Goal: Find specific page/section: Find specific page/section

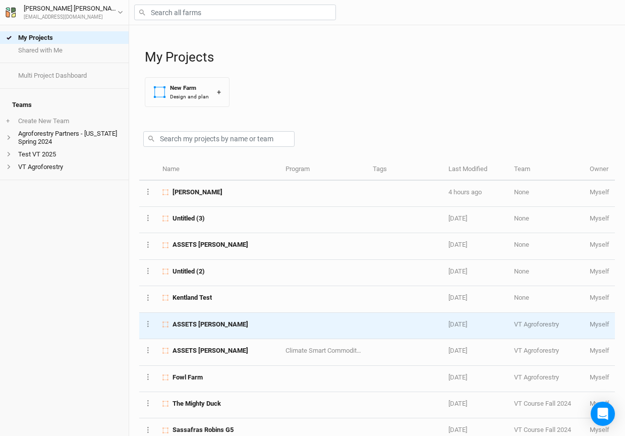
click at [197, 323] on span "ASSETS [PERSON_NAME]" at bounding box center [211, 324] width 76 height 9
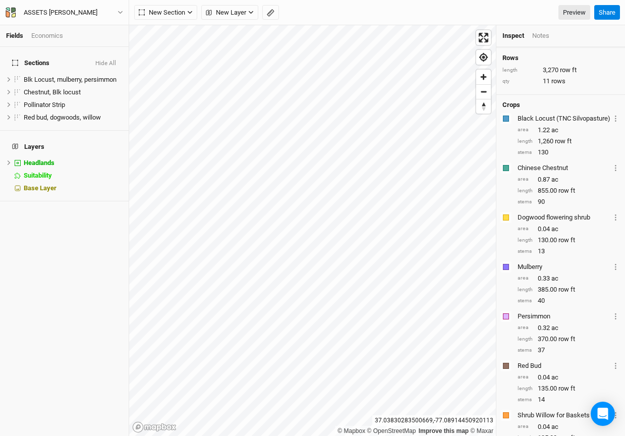
scroll to position [90, 0]
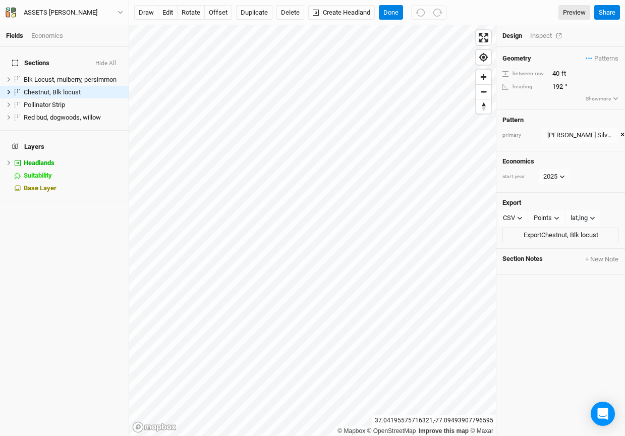
click at [544, 36] on div "Inspect" at bounding box center [548, 35] width 36 height 9
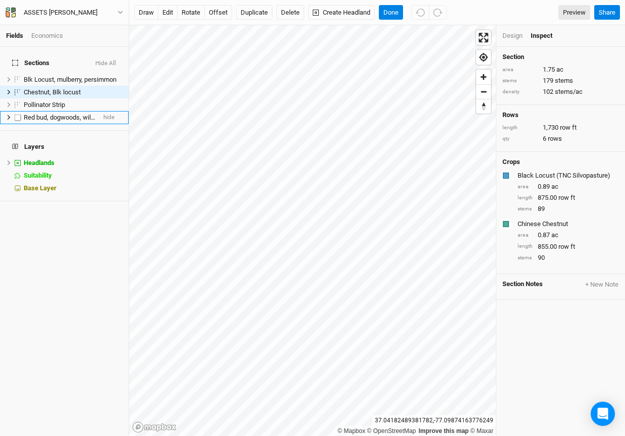
click at [50, 113] on span "Red bud, dogwoods, willow" at bounding box center [62, 117] width 77 height 8
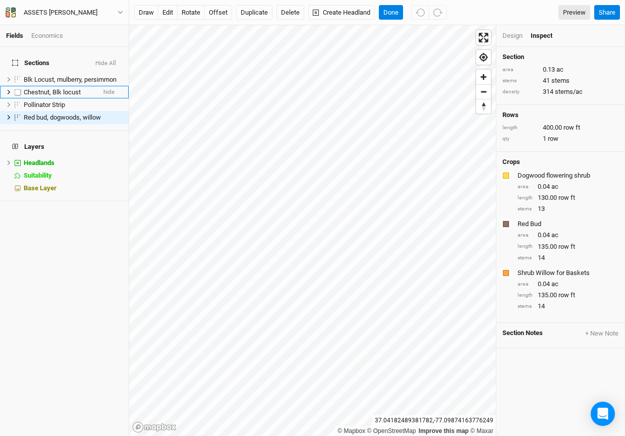
click at [46, 88] on span "Chestnut, Blk locust" at bounding box center [52, 92] width 57 height 8
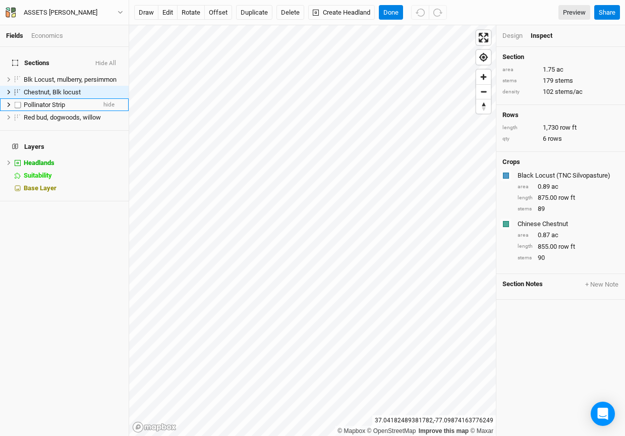
click at [47, 101] on span "Pollinator Strip" at bounding box center [44, 105] width 41 height 8
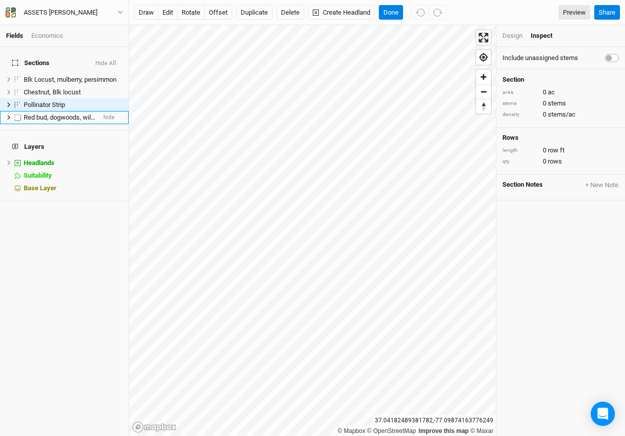
click at [47, 113] on span "Red bud, dogwoods, willow" at bounding box center [62, 117] width 77 height 8
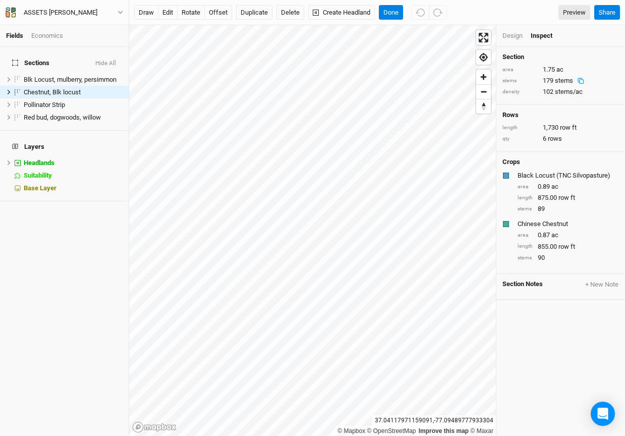
click at [514, 33] on div "Design" at bounding box center [512, 35] width 20 height 9
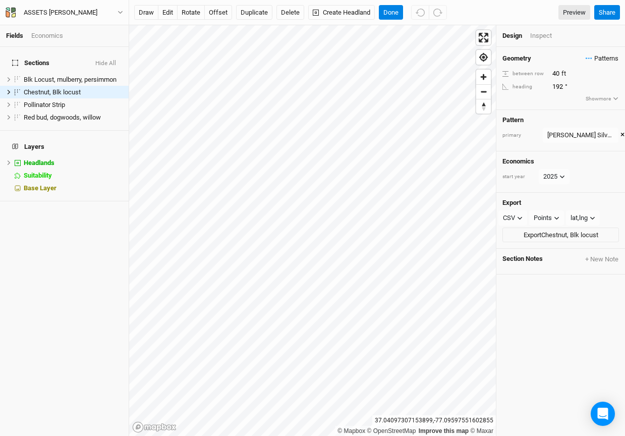
click at [592, 58] on span "Patterns" at bounding box center [602, 58] width 33 height 10
click at [583, 40] on ul "Design Inspect" at bounding box center [560, 35] width 117 height 9
click at [584, 139] on div "[PERSON_NAME] Silvopasture" at bounding box center [580, 135] width 67 height 10
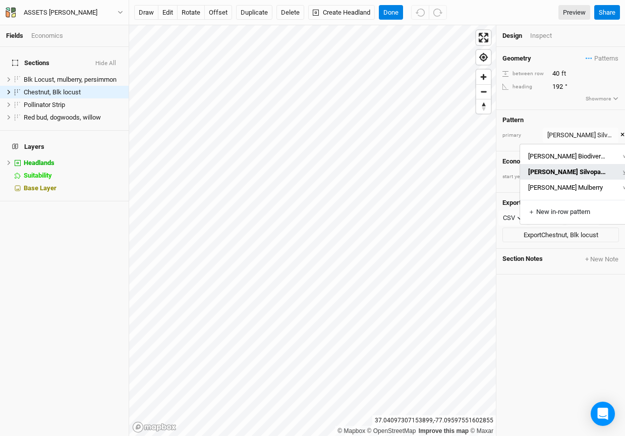
click at [615, 171] on button "view" at bounding box center [629, 172] width 28 height 16
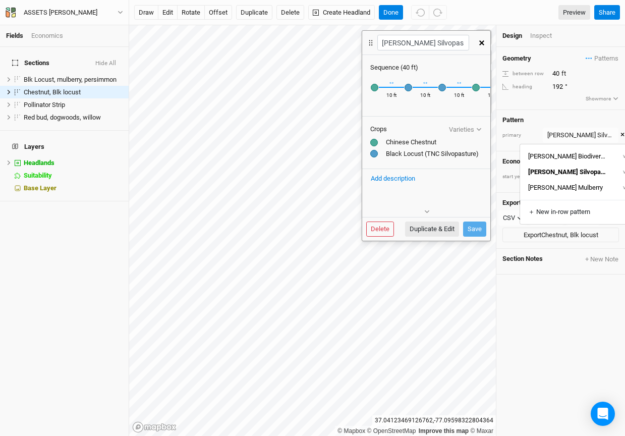
click at [482, 42] on icon "button" at bounding box center [481, 42] width 5 height 5
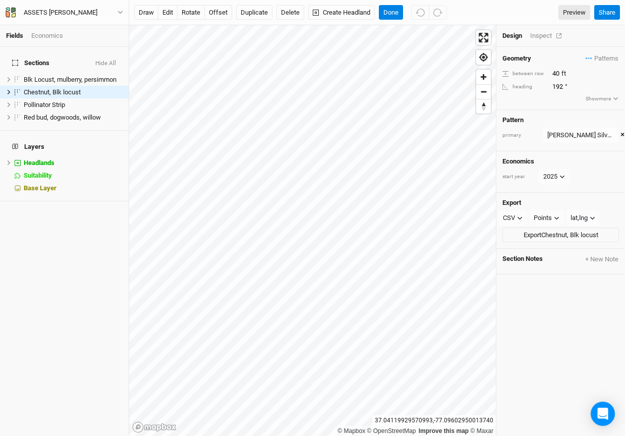
click at [541, 32] on div "Inspect" at bounding box center [548, 35] width 36 height 9
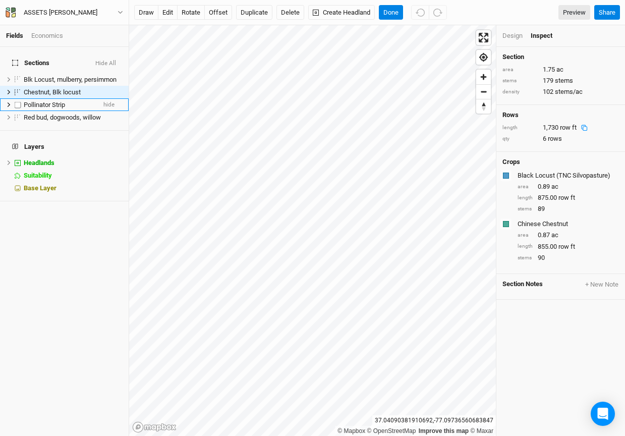
click at [62, 101] on span "Pollinator Strip" at bounding box center [44, 105] width 41 height 8
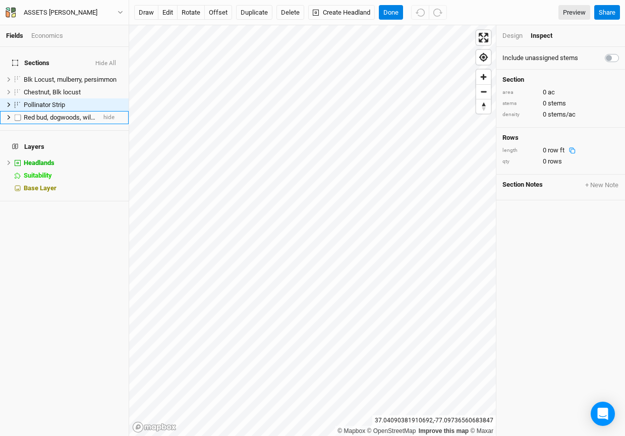
click at [62, 113] on span "Red bud, dogwoods, willow" at bounding box center [62, 117] width 77 height 8
